Goal: Leave review/rating: Leave review/rating

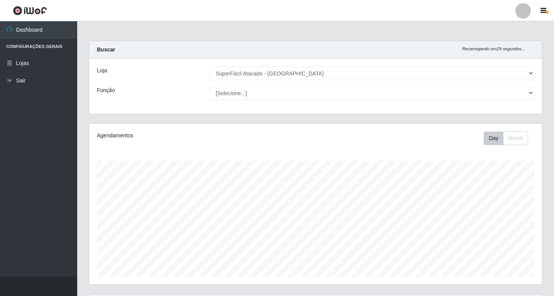
select select "503"
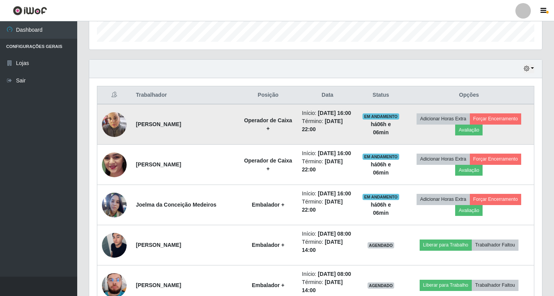
scroll to position [160, 453]
click at [480, 132] on button "Avaliação" at bounding box center [468, 129] width 27 height 11
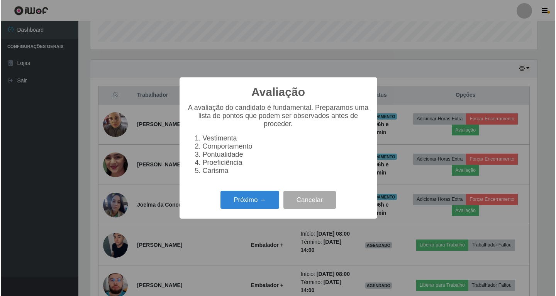
scroll to position [160, 449]
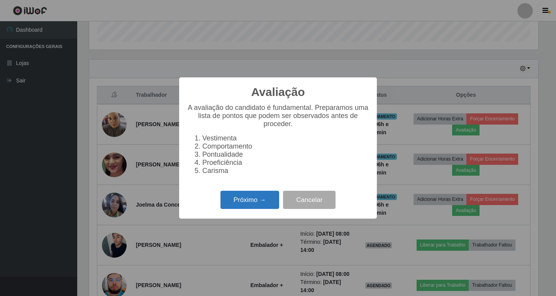
click at [250, 207] on button "Próximo →" at bounding box center [250, 199] width 59 height 18
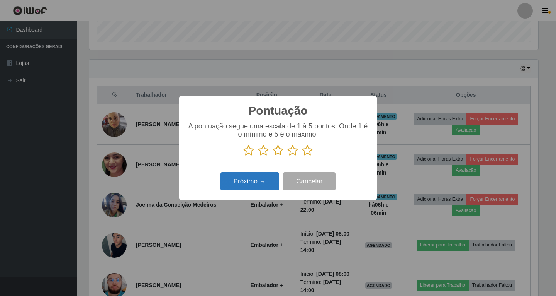
click at [252, 181] on button "Próximo →" at bounding box center [250, 181] width 59 height 18
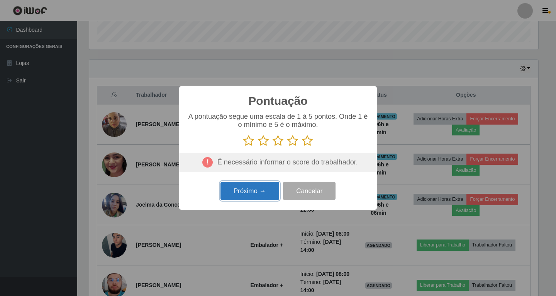
click at [260, 190] on button "Próximo →" at bounding box center [250, 191] width 59 height 18
drag, startPoint x: 263, startPoint y: 195, endPoint x: 252, endPoint y: 192, distance: 11.5
click at [262, 195] on button "Próximo →" at bounding box center [250, 191] width 59 height 18
click at [292, 142] on icon at bounding box center [292, 141] width 11 height 12
click at [287, 146] on input "radio" at bounding box center [287, 146] width 0 height 0
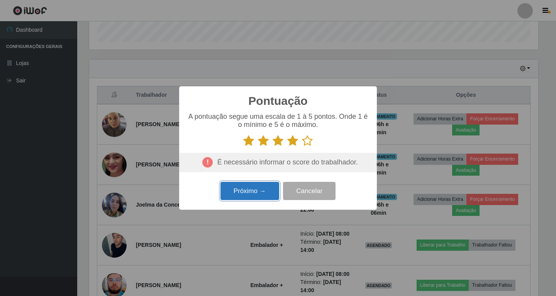
click at [246, 197] on button "Próximo →" at bounding box center [250, 191] width 59 height 18
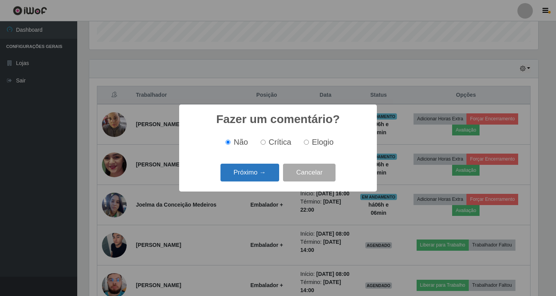
click at [255, 166] on button "Próximo →" at bounding box center [250, 172] width 59 height 18
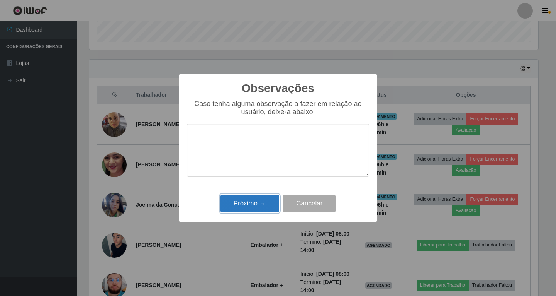
drag, startPoint x: 253, startPoint y: 204, endPoint x: 266, endPoint y: 196, distance: 15.6
click at [253, 204] on button "Próximo →" at bounding box center [250, 203] width 59 height 18
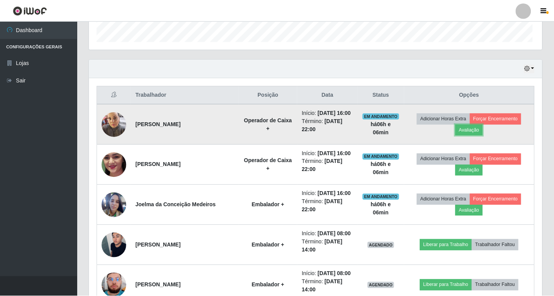
scroll to position [160, 453]
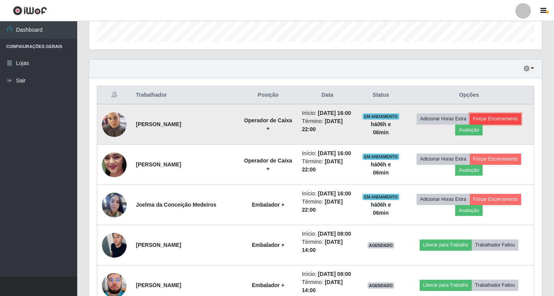
click at [499, 121] on button "Forçar Encerramento" at bounding box center [496, 118] width 52 height 11
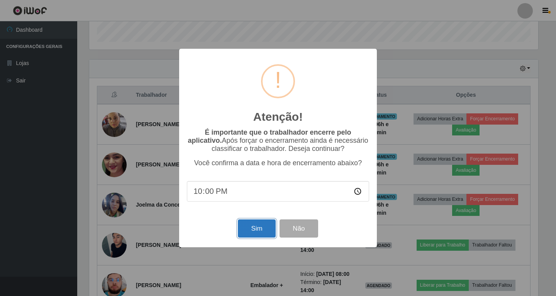
click at [255, 233] on button "Sim" at bounding box center [256, 228] width 37 height 18
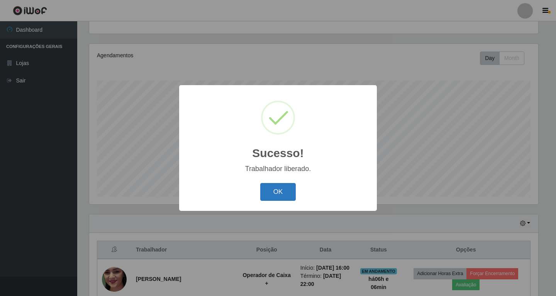
click at [276, 192] on button "OK" at bounding box center [278, 192] width 36 height 18
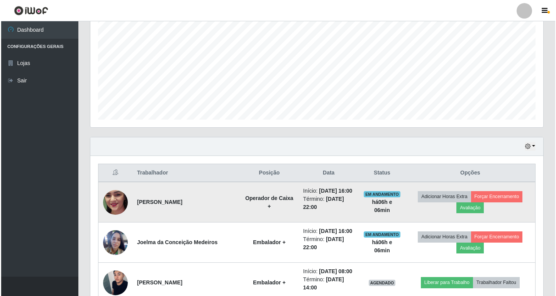
scroll to position [157, 0]
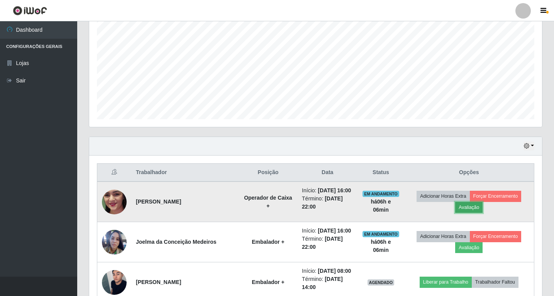
click at [479, 211] on button "Avaliação" at bounding box center [468, 207] width 27 height 11
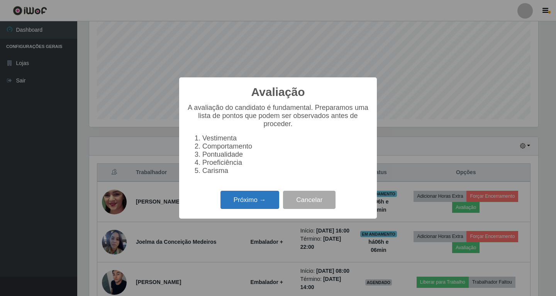
click at [238, 203] on button "Próximo →" at bounding box center [250, 199] width 59 height 18
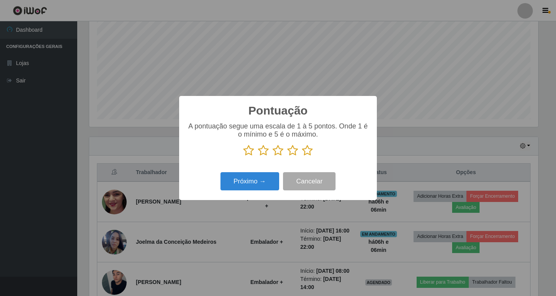
drag, startPoint x: 294, startPoint y: 153, endPoint x: 259, endPoint y: 168, distance: 37.9
click at [293, 153] on icon at bounding box center [292, 150] width 11 height 12
click at [287, 156] on input "radio" at bounding box center [287, 156] width 0 height 0
click at [248, 182] on button "Próximo →" at bounding box center [250, 181] width 59 height 18
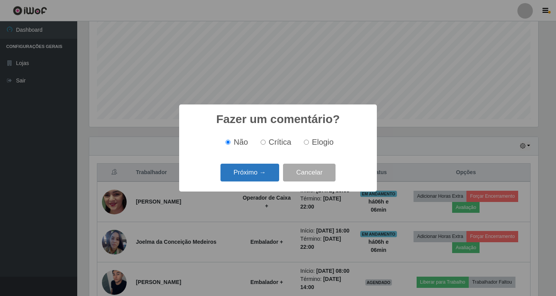
click at [265, 172] on button "Próximo →" at bounding box center [250, 172] width 59 height 18
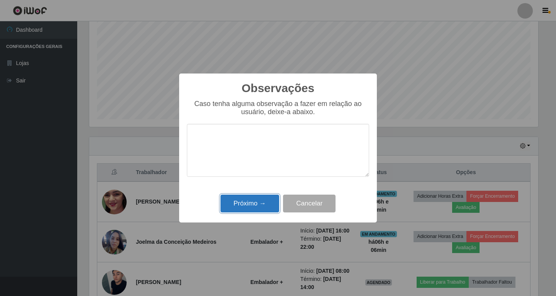
click at [255, 201] on button "Próximo →" at bounding box center [250, 203] width 59 height 18
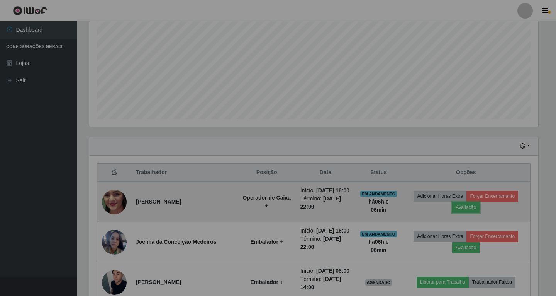
scroll to position [160, 453]
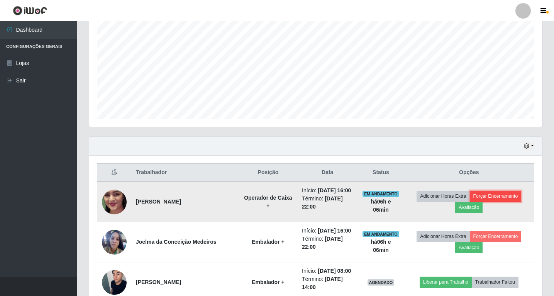
click at [498, 199] on button "Forçar Encerramento" at bounding box center [496, 195] width 52 height 11
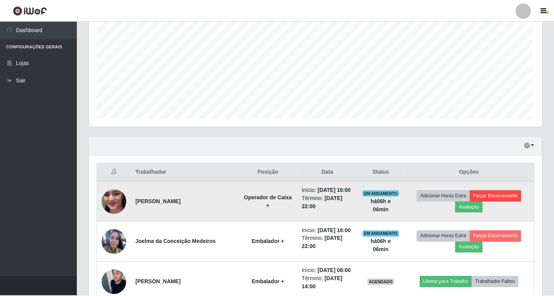
scroll to position [160, 449]
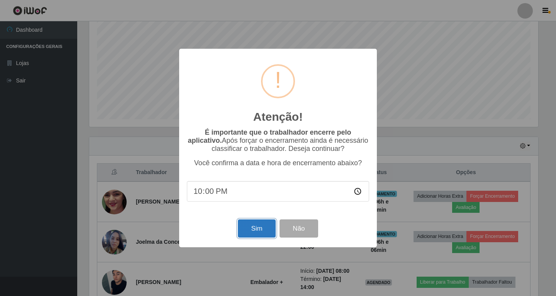
click at [244, 227] on button "Sim" at bounding box center [256, 228] width 37 height 18
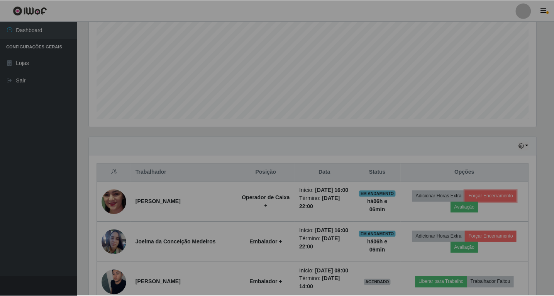
scroll to position [0, 0]
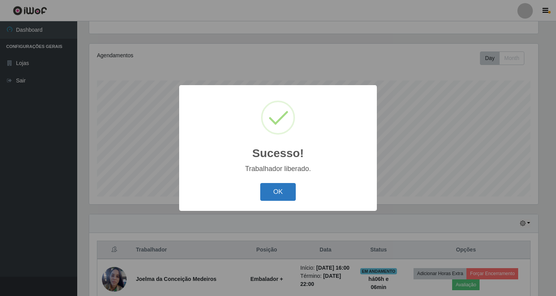
click at [280, 195] on button "OK" at bounding box center [278, 192] width 36 height 18
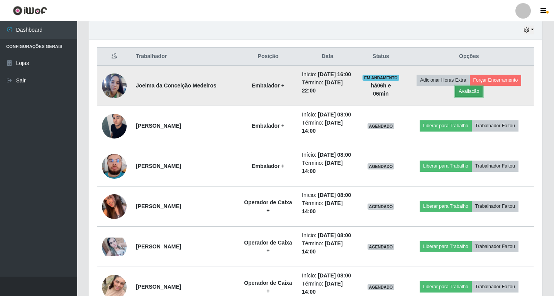
click at [474, 96] on button "Avaliação" at bounding box center [468, 91] width 27 height 11
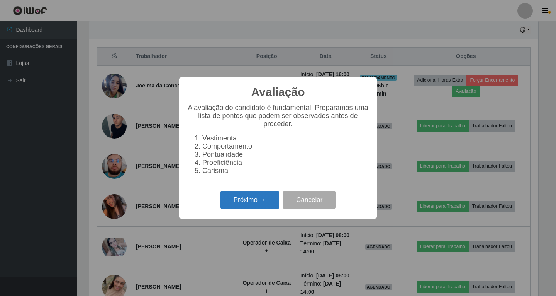
click at [246, 202] on button "Próximo →" at bounding box center [250, 199] width 59 height 18
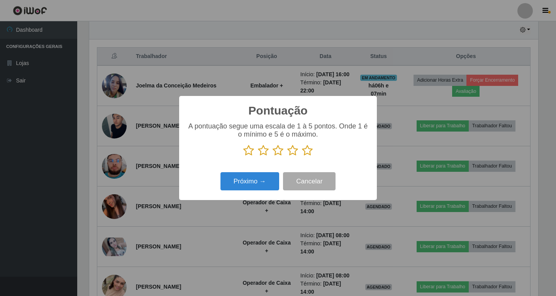
click at [293, 151] on icon at bounding box center [292, 150] width 11 height 12
click at [287, 156] on input "radio" at bounding box center [287, 156] width 0 height 0
click at [251, 182] on button "Próximo →" at bounding box center [250, 181] width 59 height 18
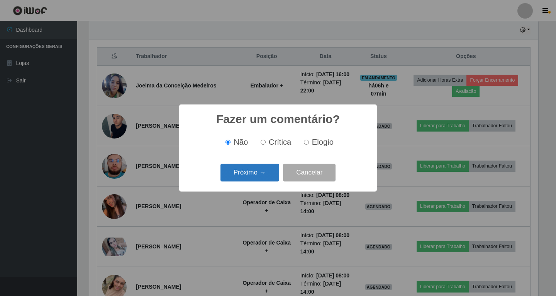
click at [261, 171] on button "Próximo →" at bounding box center [250, 172] width 59 height 18
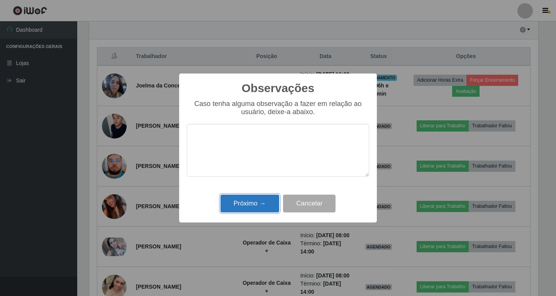
click at [245, 209] on button "Próximo →" at bounding box center [250, 203] width 59 height 18
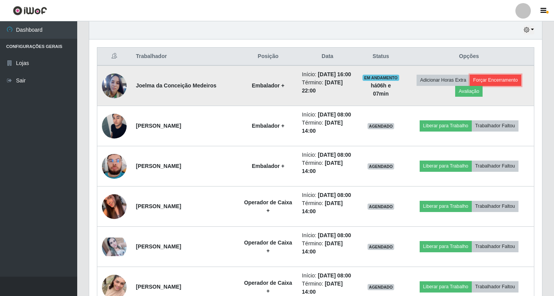
click at [508, 84] on button "Forçar Encerramento" at bounding box center [496, 80] width 52 height 11
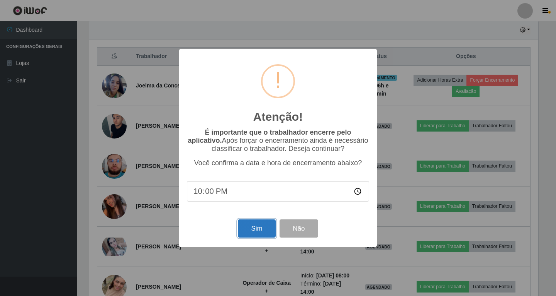
click at [267, 230] on button "Sim" at bounding box center [256, 228] width 37 height 18
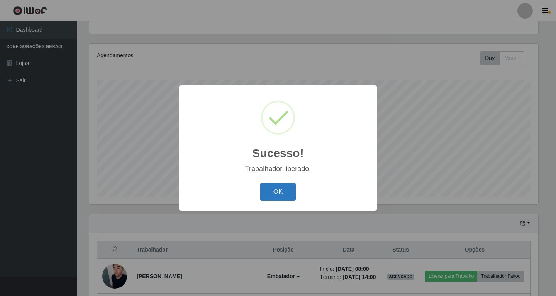
click at [276, 196] on button "OK" at bounding box center [278, 192] width 36 height 18
